Goal: Transaction & Acquisition: Download file/media

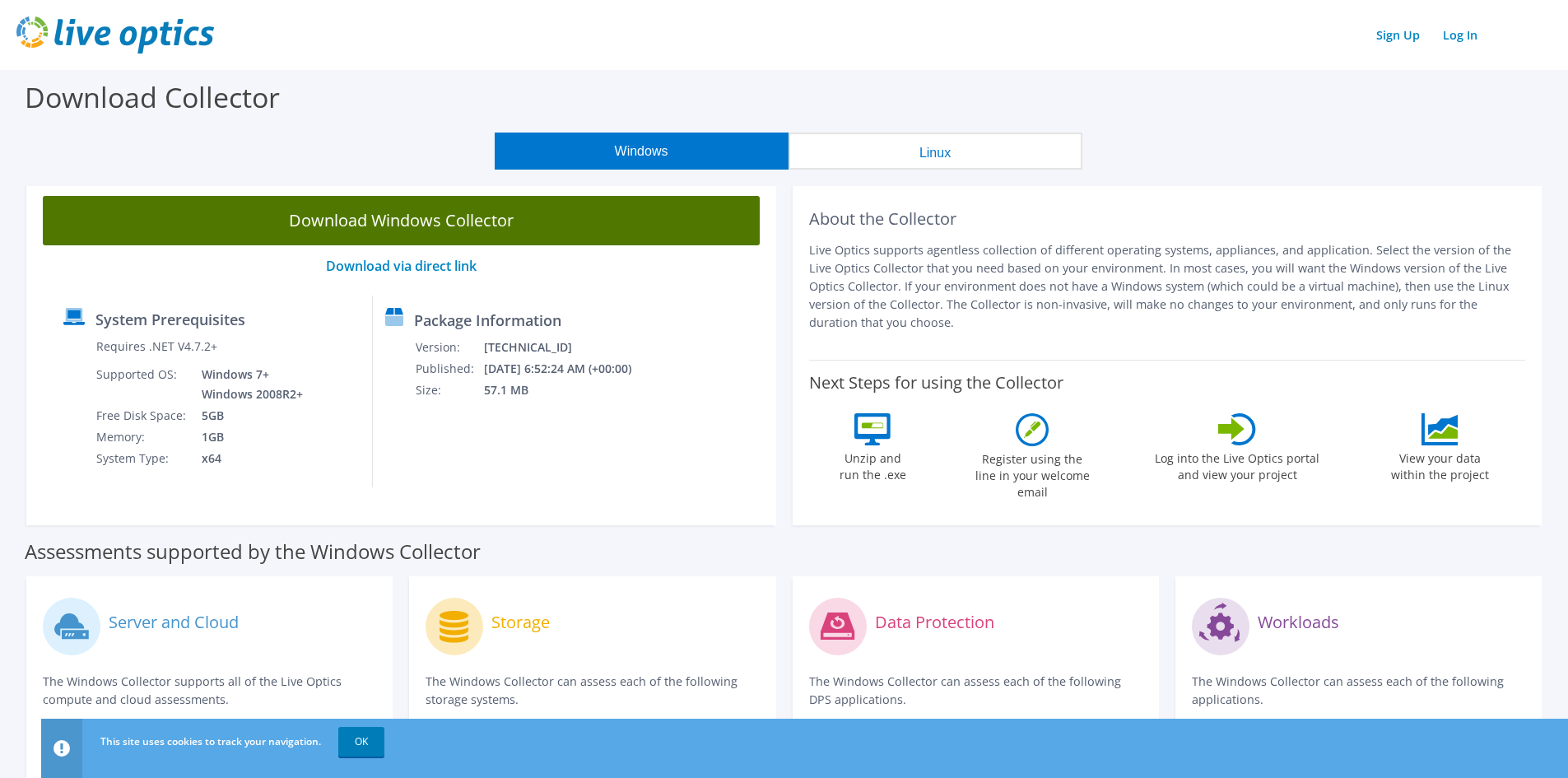
click at [364, 214] on link "Download Windows Collector" at bounding box center [401, 220] width 717 height 49
click at [438, 220] on link "Download Windows Collector" at bounding box center [401, 220] width 717 height 49
